Goal: Transaction & Acquisition: Purchase product/service

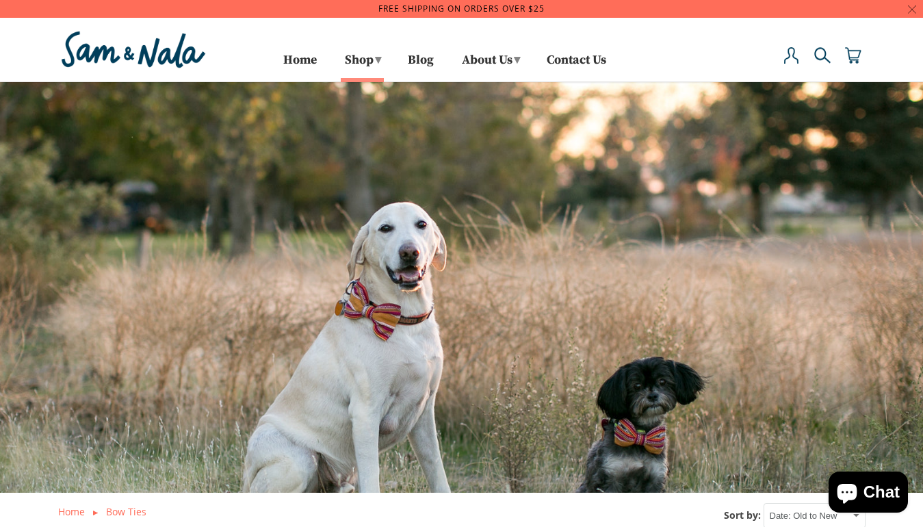
select select "created-ascending"
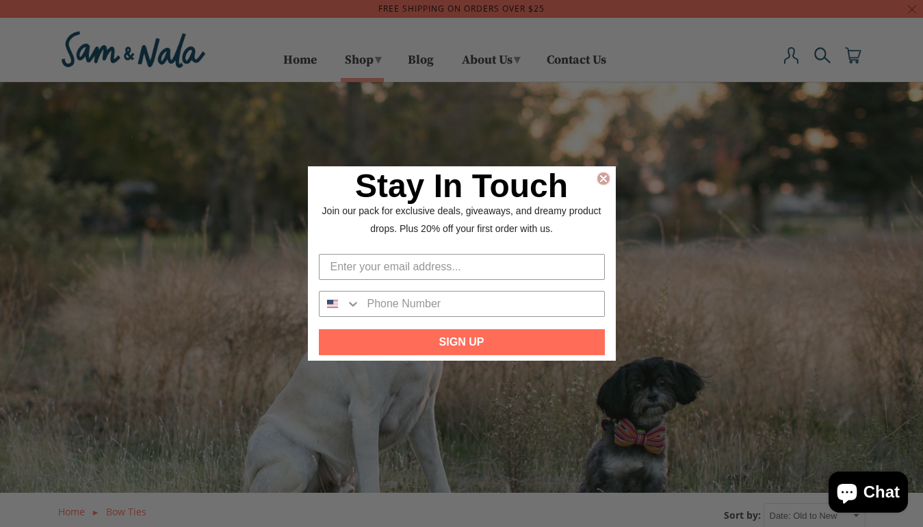
click at [603, 178] on icon "Close dialog" at bounding box center [603, 178] width 5 height 5
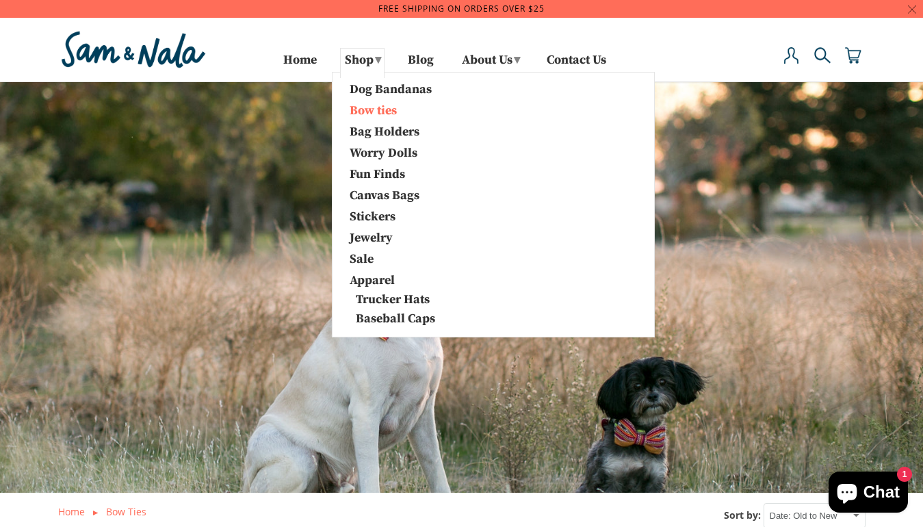
click at [376, 107] on link "Bow ties" at bounding box center [412, 110] width 144 height 18
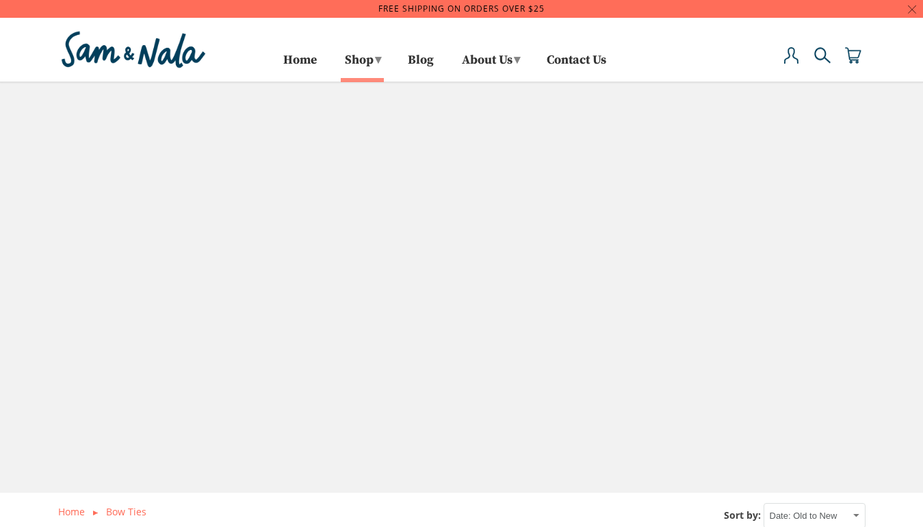
select select "created-ascending"
